Goal: Download file/media

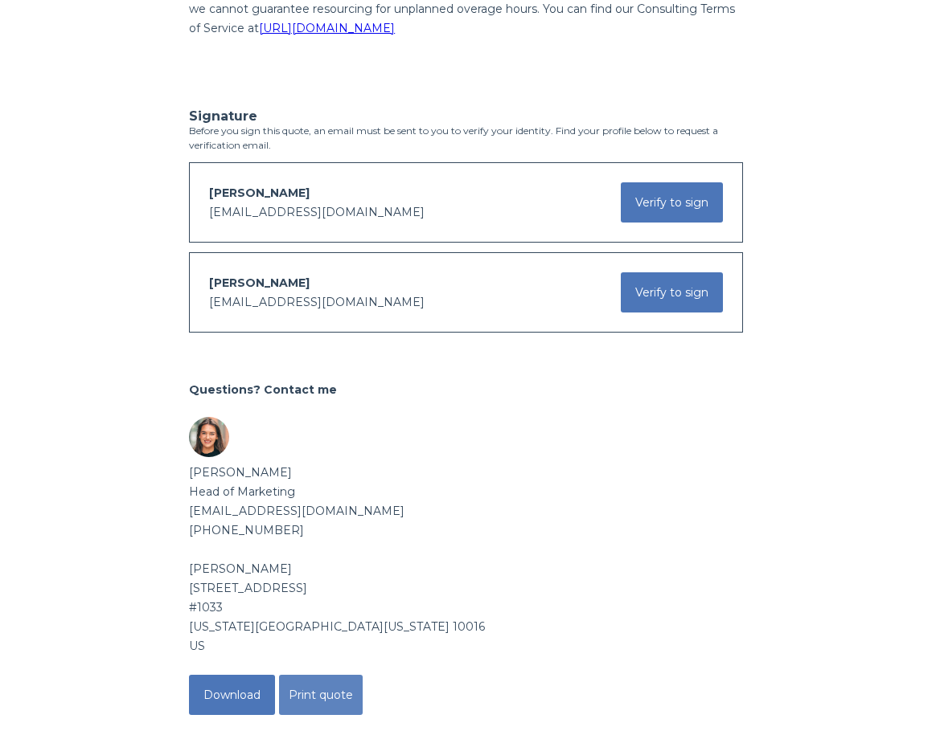
scroll to position [3312, 0]
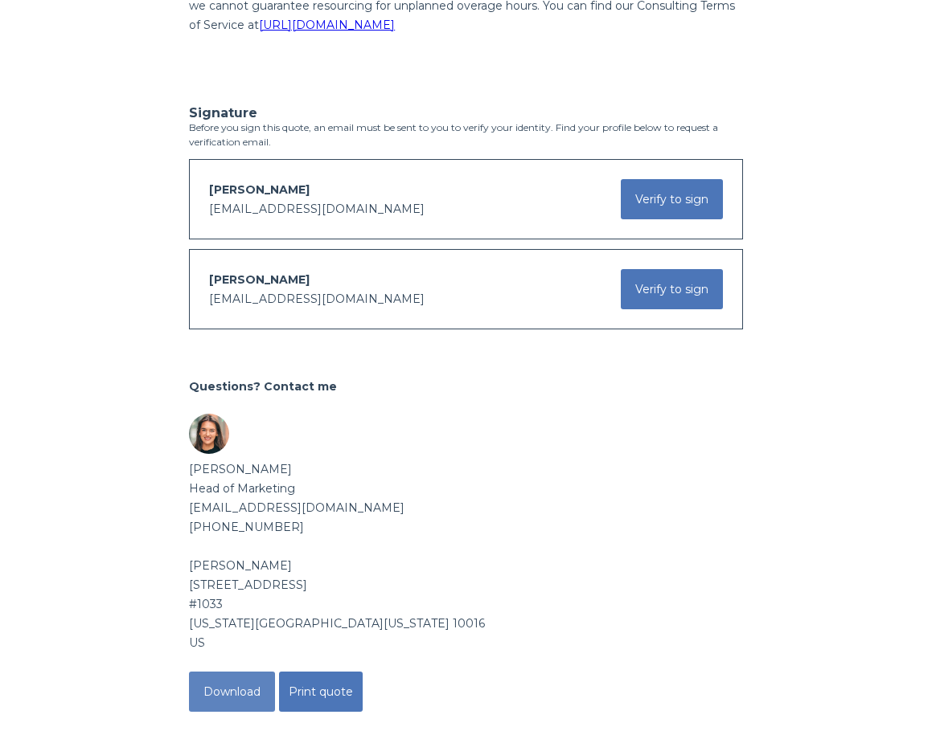
click at [251, 680] on button "Download" at bounding box center [232, 692] width 86 height 40
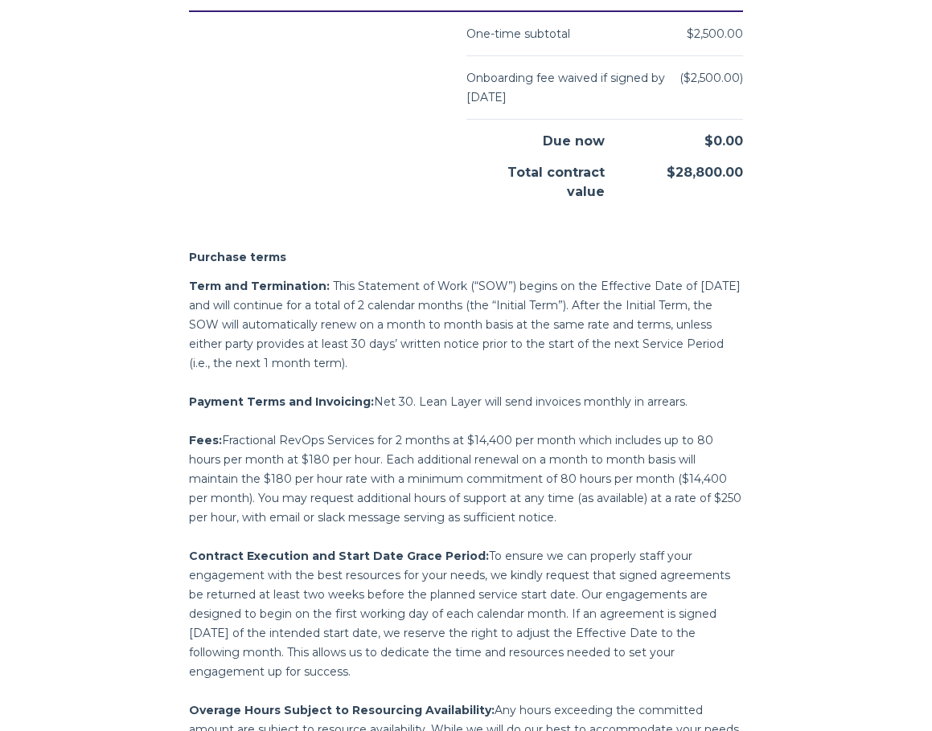
scroll to position [2572, 0]
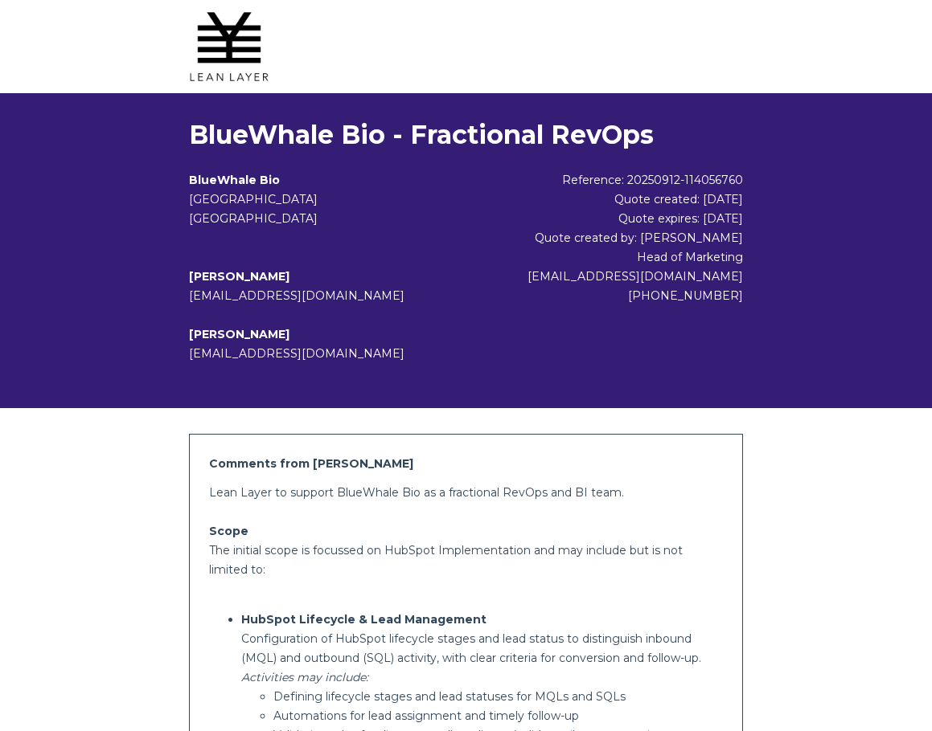
click at [778, 342] on div "BlueWhale Bio - Fractional RevOps BlueWhale Bio [GEOGRAPHIC_DATA] [GEOGRAPHIC_D…" at bounding box center [466, 250] width 932 height 315
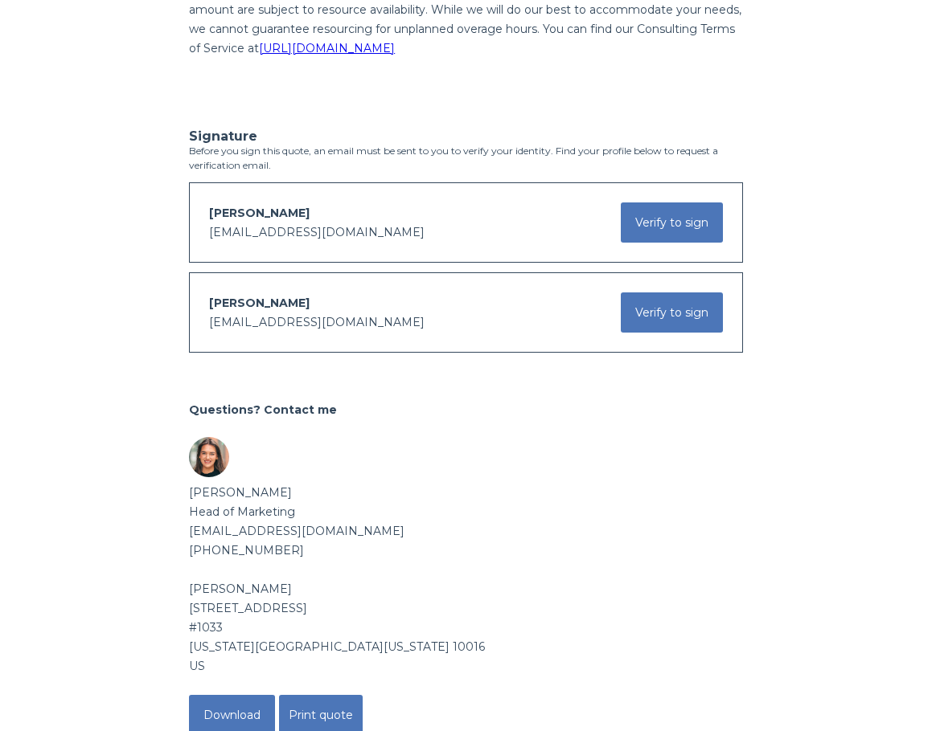
scroll to position [3370, 0]
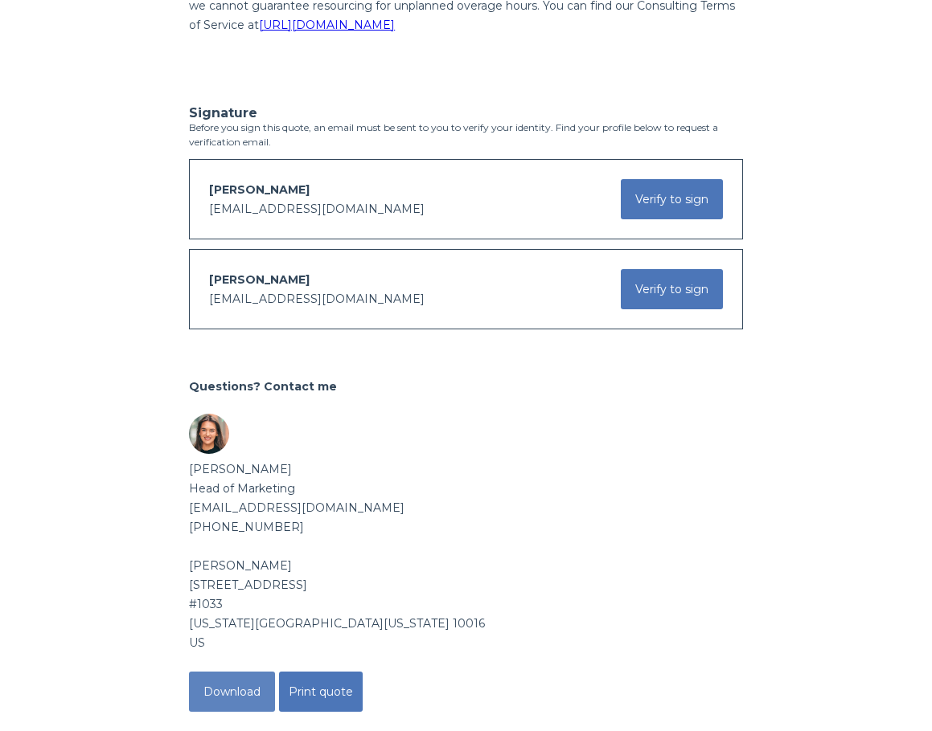
click at [243, 680] on button "Download" at bounding box center [232, 692] width 86 height 40
click at [559, 633] on div "US" at bounding box center [466, 642] width 554 height 19
